Goal: Information Seeking & Learning: Check status

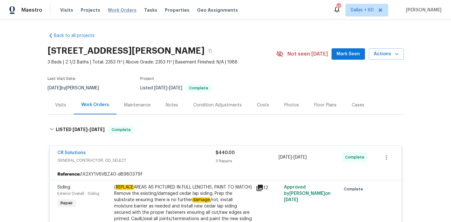
click at [117, 10] on span "Work Orders" at bounding box center [122, 10] width 29 height 6
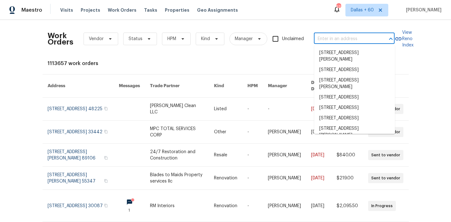
click at [364, 37] on input "text" at bounding box center [345, 39] width 63 height 10
paste input "[STREET_ADDRESS]"
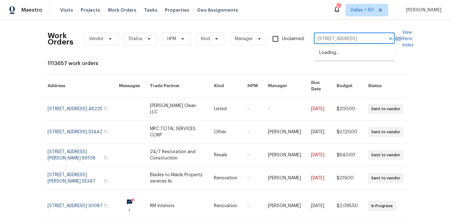
type input "[STREET_ADDRESS]"
click at [366, 53] on li "[STREET_ADDRESS]" at bounding box center [354, 53] width 81 height 10
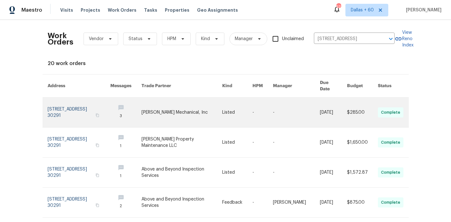
click at [181, 102] on link at bounding box center [182, 112] width 81 height 30
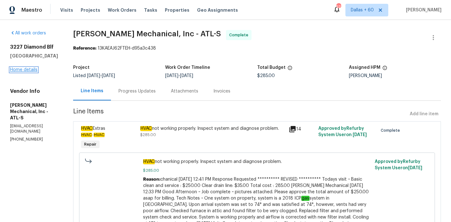
click at [32, 69] on link "Home details" at bounding box center [23, 69] width 27 height 4
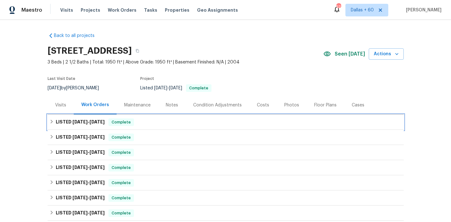
click at [162, 118] on div "LISTED [DATE] - [DATE] Complete" at bounding box center [226, 121] width 356 height 15
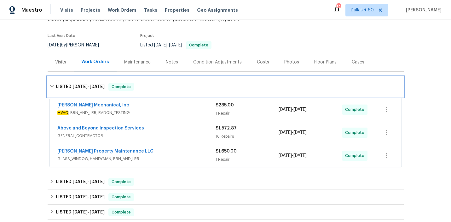
scroll to position [43, 0]
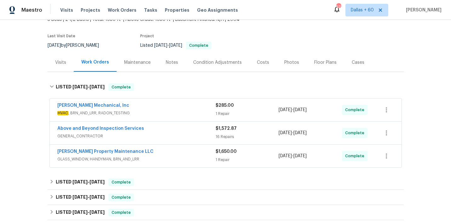
click at [165, 160] on span "GLASS_WINDOW, HANDYMAN, BRN_AND_LRR" at bounding box center [136, 159] width 158 height 6
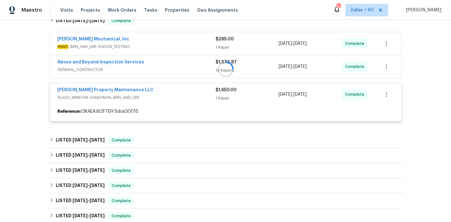
scroll to position [108, 0]
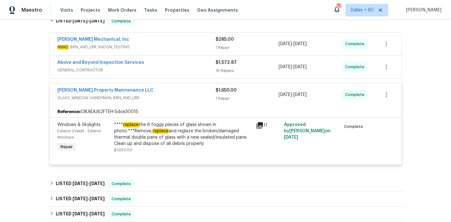
click at [171, 66] on div "Above and Beyond Inspection Services" at bounding box center [136, 63] width 158 height 8
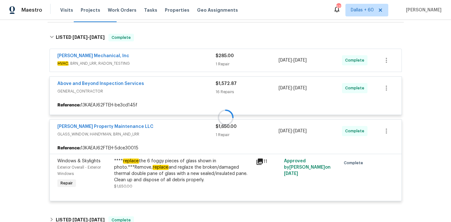
scroll to position [92, 0]
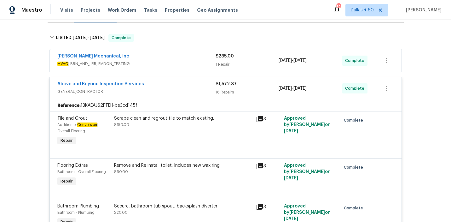
click at [171, 63] on span "HVAC , BRN_AND_LRR, RADON_TESTING" at bounding box center [136, 64] width 158 height 6
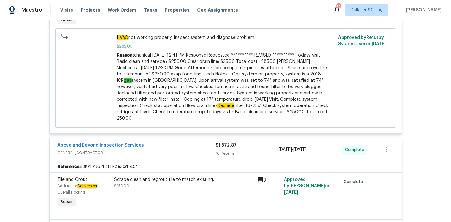
scroll to position [0, 0]
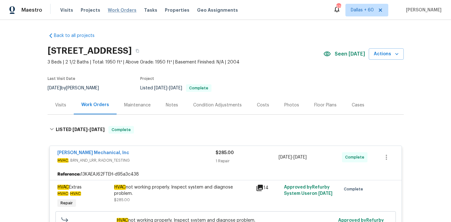
click at [113, 9] on span "Work Orders" at bounding box center [122, 10] width 29 height 6
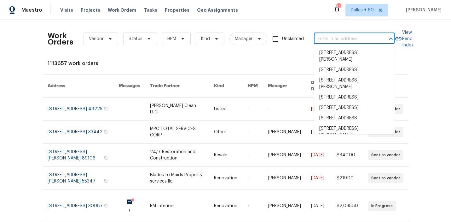
click at [331, 35] on input "text" at bounding box center [345, 39] width 63 height 10
paste input "[STREET_ADDRESS][PERSON_NAME]"
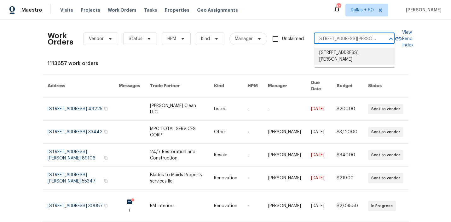
type input "[STREET_ADDRESS][PERSON_NAME]"
click at [344, 56] on li "[STREET_ADDRESS][PERSON_NAME]" at bounding box center [354, 56] width 81 height 17
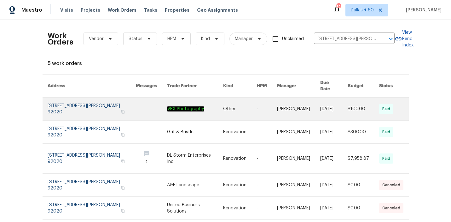
click at [171, 104] on link at bounding box center [195, 108] width 56 height 23
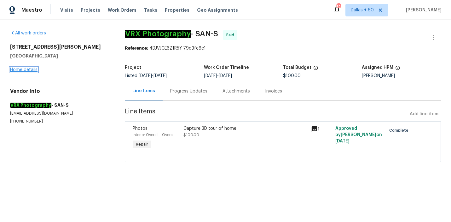
click at [21, 67] on link "Home details" at bounding box center [23, 69] width 27 height 4
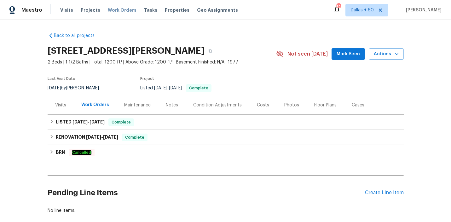
click at [119, 11] on span "Work Orders" at bounding box center [122, 10] width 29 height 6
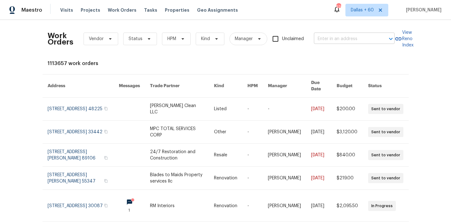
click at [333, 40] on input "text" at bounding box center [345, 39] width 63 height 10
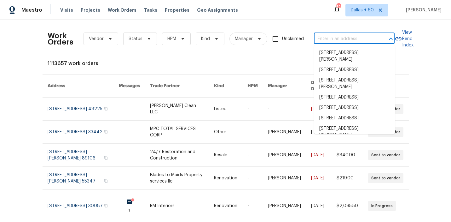
paste input "[STREET_ADDRESS]"
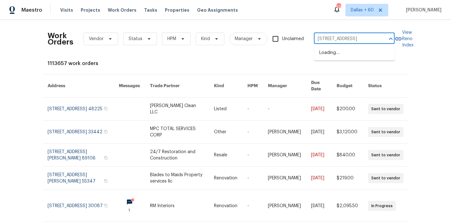
type input "[STREET_ADDRESS]"
click at [336, 55] on li "[STREET_ADDRESS]" at bounding box center [354, 53] width 81 height 10
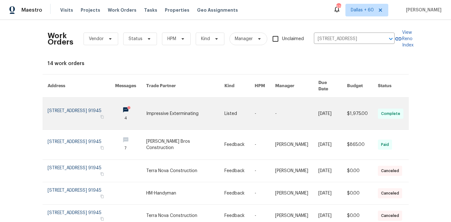
click at [168, 107] on link at bounding box center [185, 113] width 78 height 32
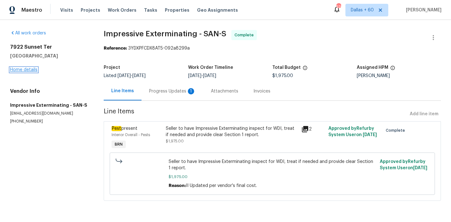
click at [23, 69] on link "Home details" at bounding box center [23, 69] width 27 height 4
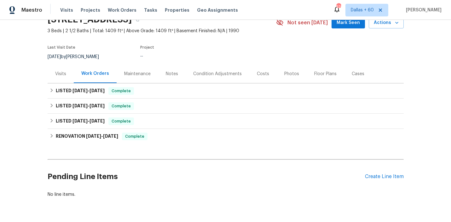
scroll to position [32, 0]
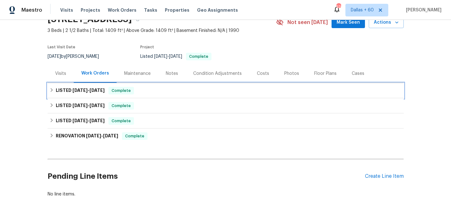
click at [179, 88] on div "LISTED [DATE] - [DATE] Complete" at bounding box center [225, 91] width 352 height 8
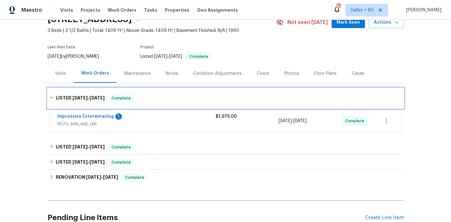
scroll to position [68, 0]
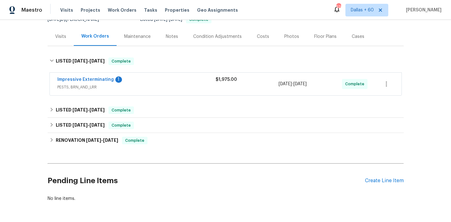
click at [179, 81] on div "Impressive Exterminating 1" at bounding box center [136, 80] width 158 height 8
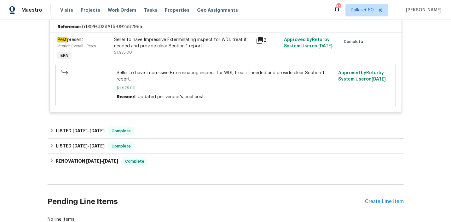
scroll to position [161, 0]
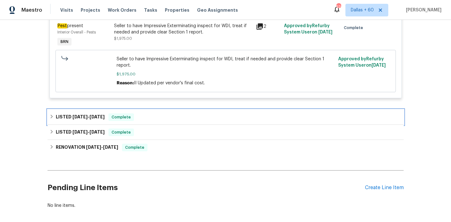
click at [178, 119] on div "LISTED [DATE] - [DATE] Complete" at bounding box center [225, 117] width 352 height 8
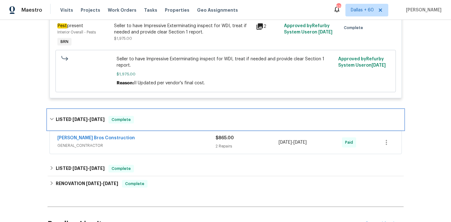
scroll to position [186, 0]
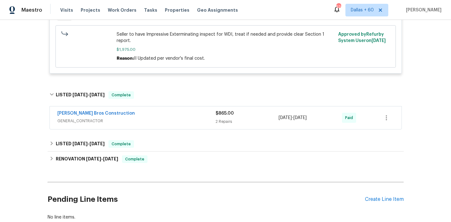
click at [178, 119] on span "GENERAL_CONTRACTOR" at bounding box center [136, 121] width 158 height 6
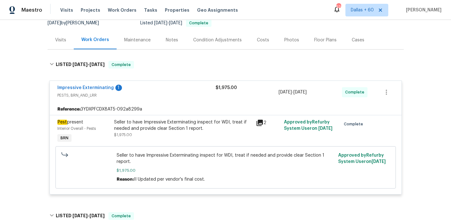
scroll to position [67, 0]
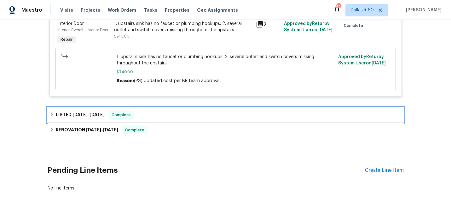
click at [184, 117] on div "LISTED [DATE] - [DATE] Complete" at bounding box center [225, 115] width 352 height 8
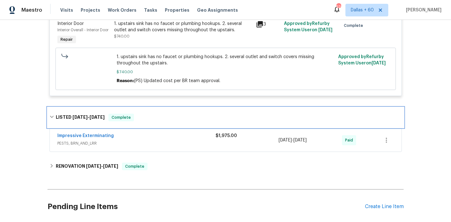
scroll to position [424, 0]
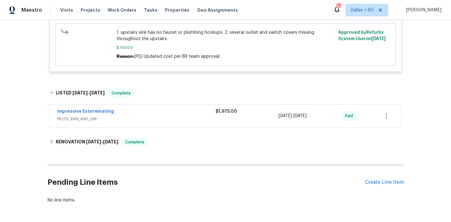
click at [184, 117] on span "PESTS, BRN_AND_LRR" at bounding box center [136, 119] width 158 height 6
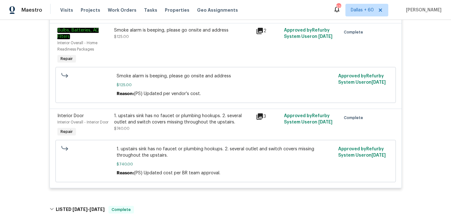
scroll to position [307, 0]
click at [169, 128] on div "1. upstairs sink has no faucet or plumbing hookups. 2. several outlet and switc…" at bounding box center [183, 122] width 138 height 19
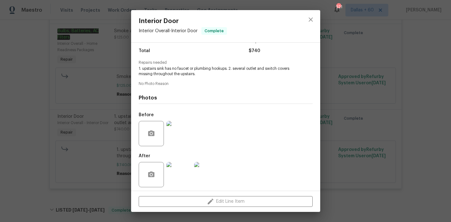
scroll to position [53, 0]
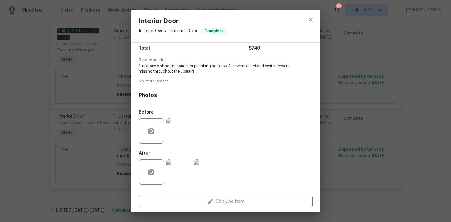
click at [178, 122] on img at bounding box center [178, 130] width 25 height 25
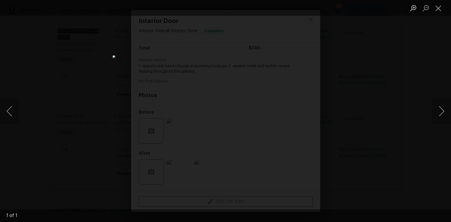
click at [377, 128] on div "Lightbox" at bounding box center [225, 111] width 451 height 222
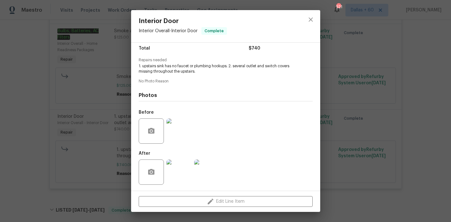
click at [184, 169] on img at bounding box center [178, 171] width 25 height 25
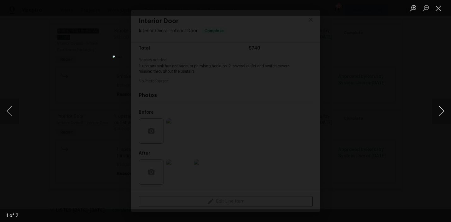
click at [439, 109] on button "Next image" at bounding box center [441, 110] width 19 height 25
click at [376, 144] on div "Lightbox" at bounding box center [225, 111] width 451 height 222
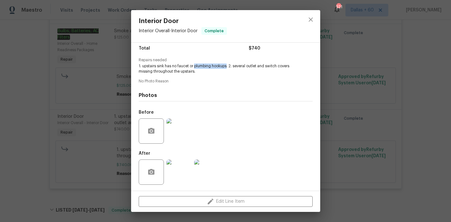
drag, startPoint x: 195, startPoint y: 66, endPoint x: 227, endPoint y: 68, distance: 32.2
click at [227, 68] on span "1. upstairs sink has no faucet or plumbing hookups. 2. several outlet and switc…" at bounding box center [217, 68] width 157 height 11
drag, startPoint x: 194, startPoint y: 67, endPoint x: 228, endPoint y: 67, distance: 33.4
click at [228, 67] on span "1. upstairs sink has no faucet or plumbing hookups. 2. several outlet and switc…" at bounding box center [217, 68] width 157 height 11
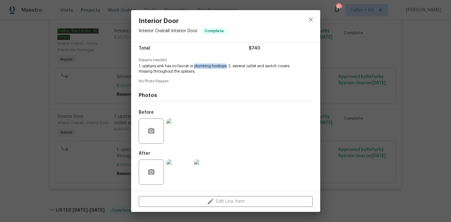
copy span "plumbing hookups"
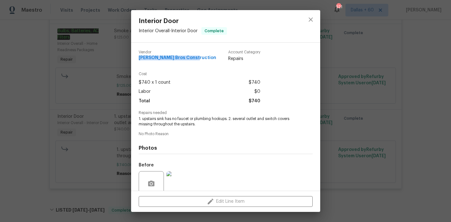
drag, startPoint x: 136, startPoint y: 57, endPoint x: 205, endPoint y: 57, distance: 69.0
click at [205, 57] on div "Vendor [PERSON_NAME] Bros Construction Account Category Repairs Cost $740 x 1 c…" at bounding box center [225, 117] width 189 height 148
copy span "[PERSON_NAME] Bros Construction"
click at [40, 93] on div "Interior Door Interior Overall - Interior Door Complete Vendor [PERSON_NAME] Br…" at bounding box center [225, 111] width 451 height 222
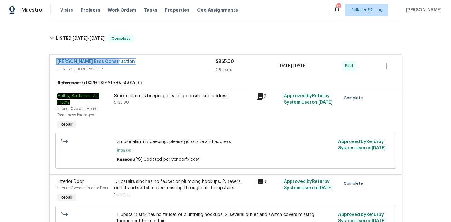
scroll to position [241, 0]
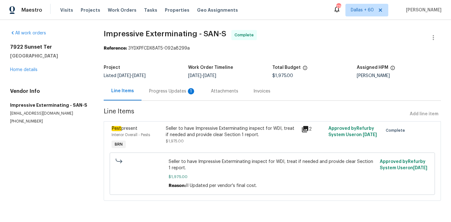
click at [168, 92] on div "Progress Updates 1" at bounding box center [172, 91] width 47 height 6
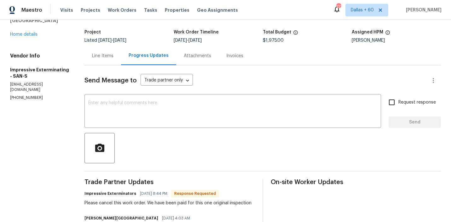
scroll to position [9, 0]
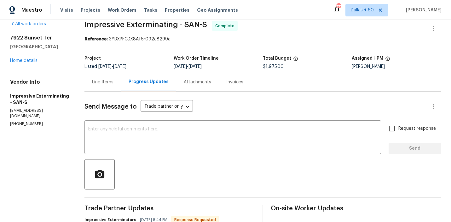
click at [229, 83] on div "Invoices" at bounding box center [234, 82] width 17 height 6
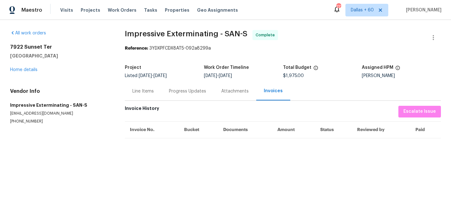
click at [195, 94] on div "Progress Updates" at bounding box center [187, 91] width 52 height 19
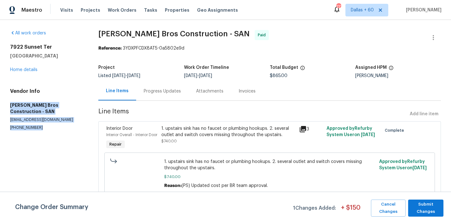
drag, startPoint x: 8, startPoint y: 106, endPoint x: 50, endPoint y: 121, distance: 44.7
click at [50, 121] on div "All work orders 7922 Sunset Ter Lemon Grove, CA 91945 Home details Vendor Info …" at bounding box center [225, 162] width 451 height 284
copy div "Bailey Bros Construction - SAN office@trubuildsolutions.com (619) 606-2042"
click at [46, 137] on section "All work orders 7922 Sunset Ter Lemon Grove, CA 91945 Home details Vendor Info …" at bounding box center [46, 162] width 73 height 264
drag, startPoint x: 10, startPoint y: 107, endPoint x: 61, endPoint y: 131, distance: 56.8
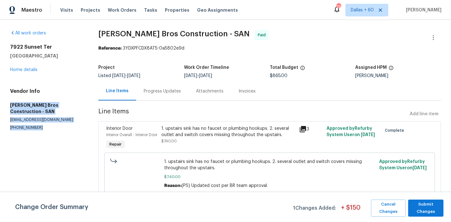
click at [61, 131] on section "All work orders 7922 Sunset Ter Lemon Grove, CA 91945 Home details Vendor Info …" at bounding box center [46, 162] width 73 height 264
copy div "Bailey Bros Construction - SAN office@trubuildsolutions.com (619) 606-2042"
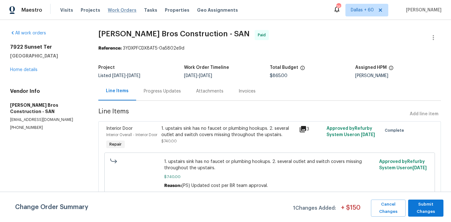
click at [119, 12] on span "Work Orders" at bounding box center [122, 10] width 29 height 6
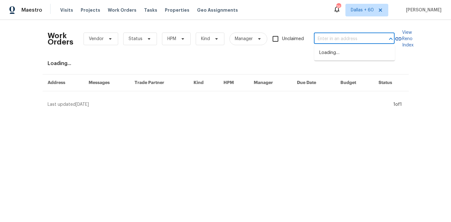
click at [338, 38] on input "text" at bounding box center [345, 39] width 63 height 10
paste input "603 Jamie Ln, Mansfield, TX 76063"
type input "603 Jamie Ln, Mansfield, TX 76063"
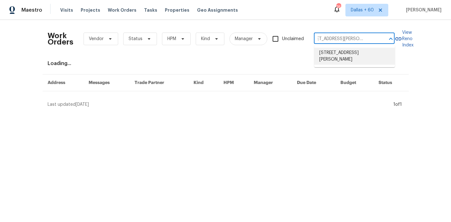
click at [339, 51] on li "603 Jamie Ln, Mansfield, TX 76063" at bounding box center [354, 56] width 81 height 17
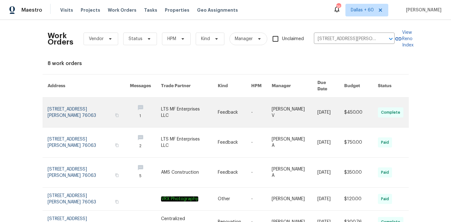
click at [160, 107] on td "LTS MF Enterprises LLC" at bounding box center [184, 112] width 57 height 30
click at [91, 109] on link at bounding box center [89, 112] width 82 height 30
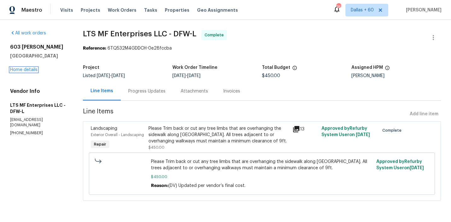
click at [18, 70] on link "Home details" at bounding box center [23, 69] width 27 height 4
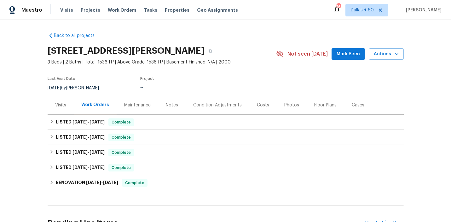
scroll to position [65, 0]
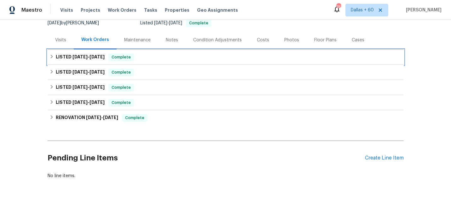
click at [180, 54] on div "LISTED 8/15/25 - 8/19/25 Complete" at bounding box center [225, 57] width 352 height 8
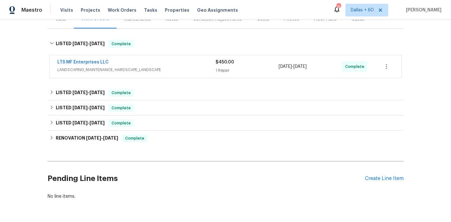
click at [181, 61] on div "LTS MF Enterprises LLC" at bounding box center [136, 63] width 158 height 8
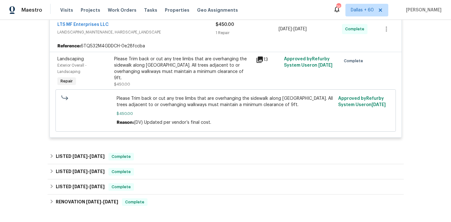
scroll to position [180, 0]
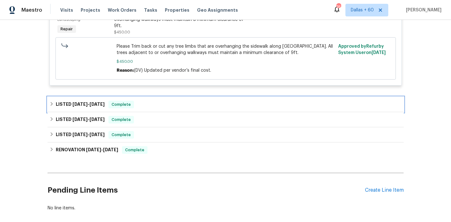
click at [173, 108] on div "LISTED 6/12/25 - 6/17/25 Complete" at bounding box center [225, 105] width 352 height 8
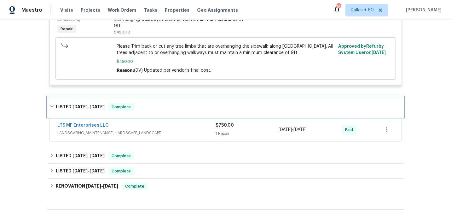
scroll to position [208, 0]
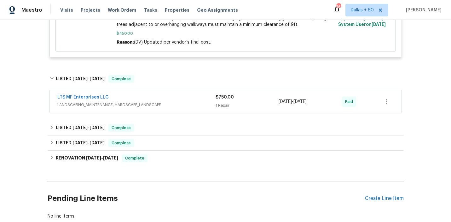
click at [173, 108] on span "LANDSCAPING_MAINTENANCE, HARDSCAPE_LANDSCAPE" at bounding box center [136, 105] width 158 height 6
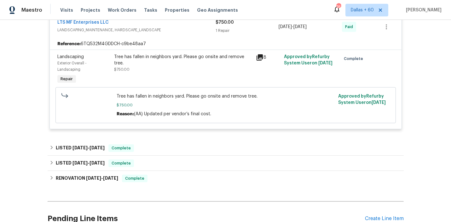
scroll to position [327, 0]
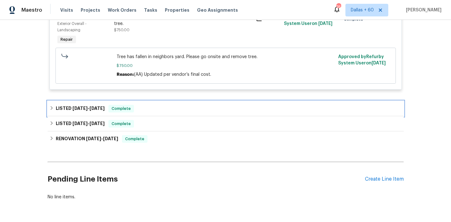
click at [181, 109] on div "LISTED 6/2/25 - 6/10/25 Complete" at bounding box center [225, 109] width 352 height 8
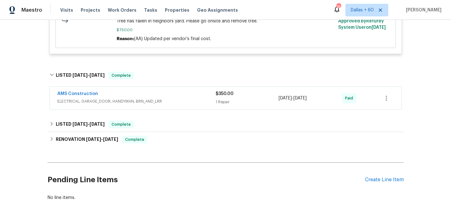
click at [191, 101] on span "ELECTRICAL, GARAGE_DOOR, HANDYMAN, BRN_AND_LRR" at bounding box center [136, 101] width 158 height 6
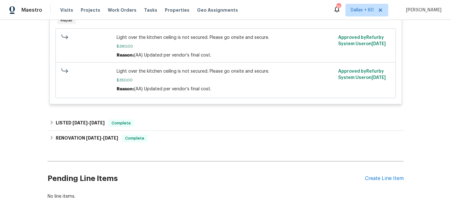
scroll to position [513, 0]
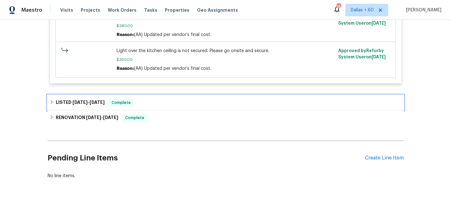
click at [179, 101] on div "LISTED 5/15/25 - 5/16/25 Complete" at bounding box center [225, 103] width 352 height 8
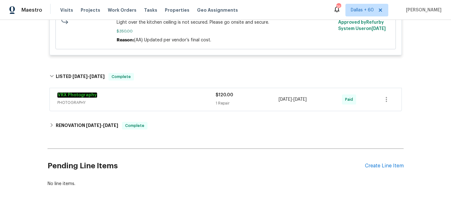
click at [179, 101] on span "PHOTOGRAPHY" at bounding box center [136, 102] width 158 height 6
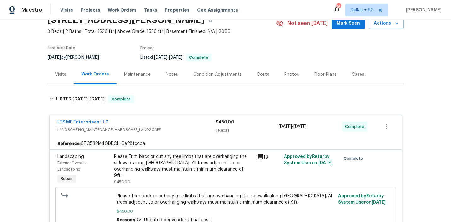
scroll to position [0, 0]
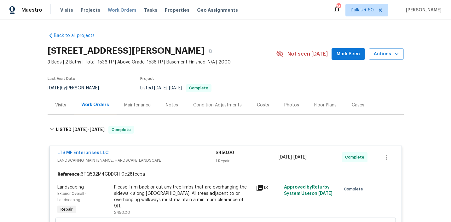
click at [111, 11] on span "Work Orders" at bounding box center [122, 10] width 29 height 6
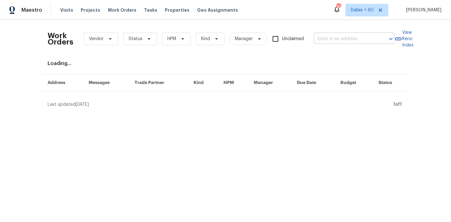
click at [363, 34] on input "text" at bounding box center [345, 39] width 63 height 10
paste input "1003 Joe Morse Dr Copperas Cove, TX 76522"
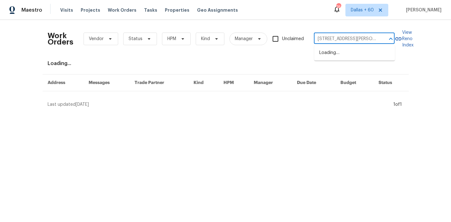
scroll to position [0, 33]
type input "1003 Joe Morse Dr Copperas Cove, TX 76522"
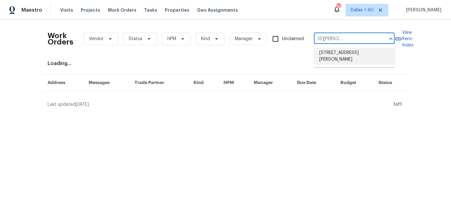
click at [352, 51] on li "1003 Joe Morse Dr, Copperas Cove, TX 76522" at bounding box center [354, 56] width 81 height 17
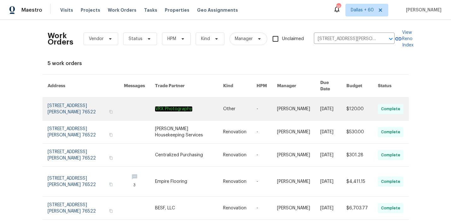
click at [186, 102] on link at bounding box center [189, 108] width 68 height 23
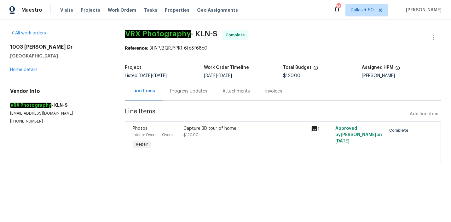
click at [18, 72] on div "1003 Joe Morse Dr Copperas Cove, TX 76522 Home details" at bounding box center [60, 58] width 100 height 29
click at [18, 70] on link "Home details" at bounding box center [23, 69] width 27 height 4
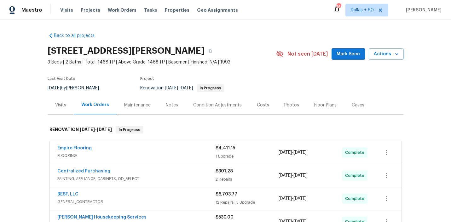
click at [169, 154] on span "FLOORING" at bounding box center [136, 155] width 158 height 6
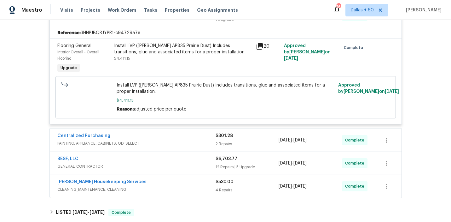
scroll to position [141, 0]
click at [163, 137] on div "Centralized Purchasing" at bounding box center [136, 137] width 158 height 8
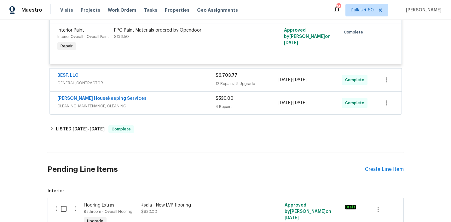
scroll to position [323, 0]
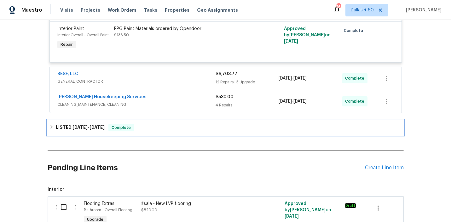
click at [164, 131] on div "LISTED 8/15/25 - 8/16/25 Complete" at bounding box center [225, 128] width 352 height 8
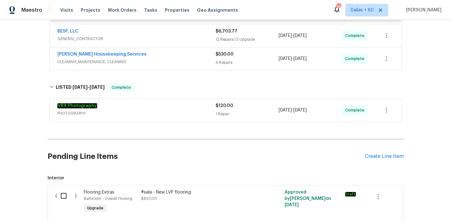
click at [163, 116] on span "PHOTOGRAPHY" at bounding box center [136, 113] width 158 height 6
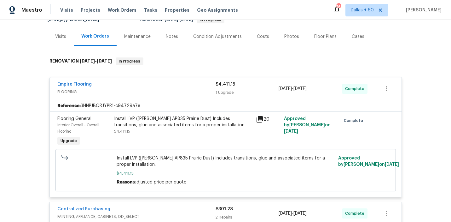
scroll to position [0, 0]
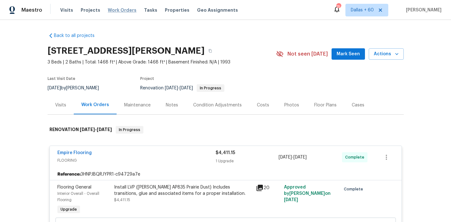
click at [120, 10] on span "Work Orders" at bounding box center [122, 10] width 29 height 6
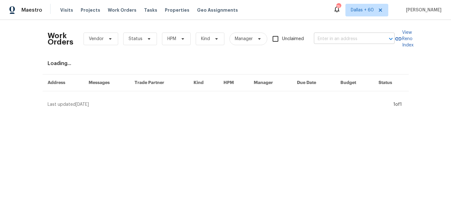
click at [335, 37] on input "text" at bounding box center [345, 39] width 63 height 10
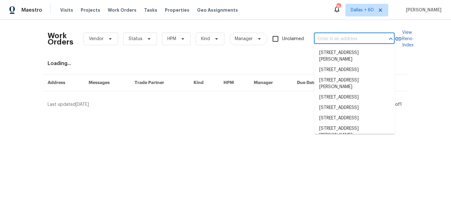
paste input "1085 Winhurst Dr, Akron, OH 44313"
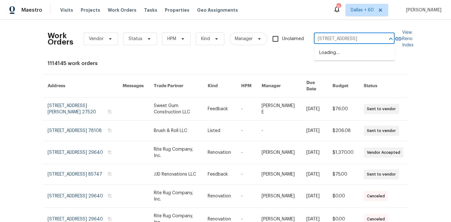
type input "1085 Winhurst Dr, Akron, OH 44313"
click at [337, 54] on li "1085 Winhurst Dr, Akron, OH 44313" at bounding box center [354, 53] width 81 height 10
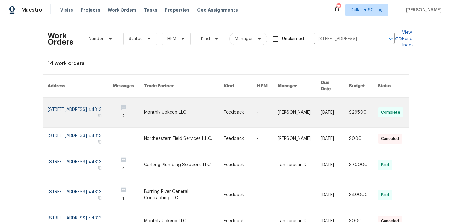
click at [211, 110] on link at bounding box center [184, 112] width 80 height 30
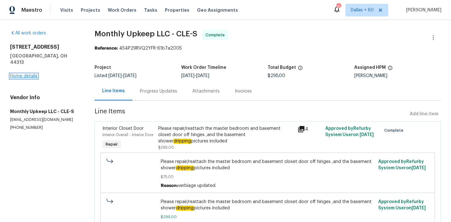
click at [28, 74] on link "Home details" at bounding box center [23, 76] width 27 height 4
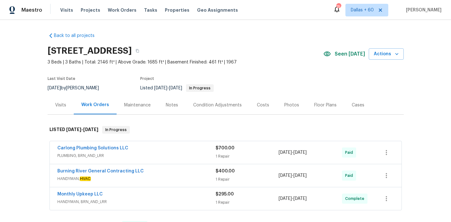
click at [163, 150] on div "Carlong Plumbing Solutions LLC" at bounding box center [136, 149] width 158 height 8
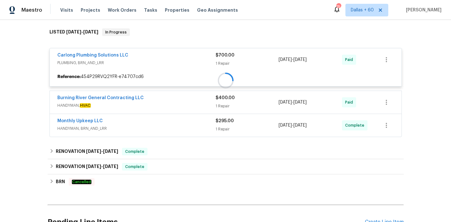
scroll to position [97, 0]
